Goal: Task Accomplishment & Management: Manage account settings

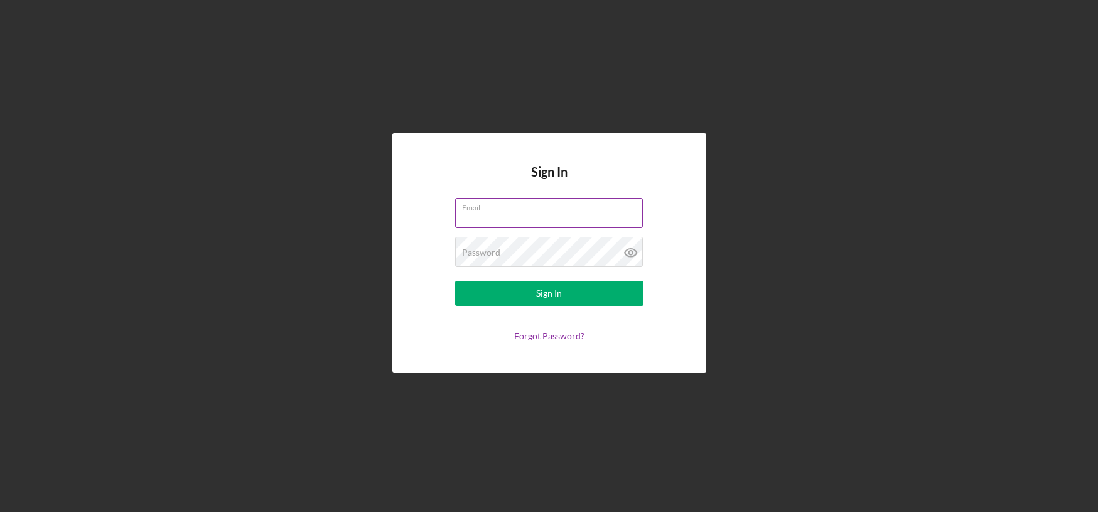
click at [498, 220] on input "Email" at bounding box center [549, 213] width 188 height 30
type input "[EMAIL_ADDRESS][DOMAIN_NAME]"
click at [455, 281] on button "Sign In" at bounding box center [549, 293] width 188 height 25
